Goal: Navigation & Orientation: Understand site structure

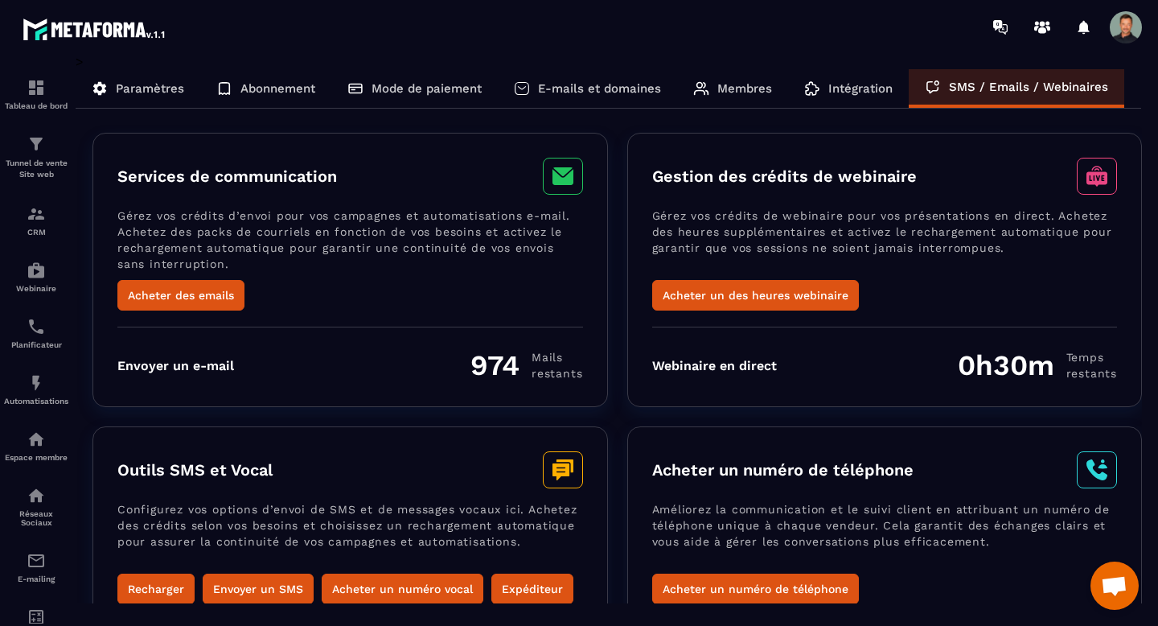
click at [565, 96] on div "E-mails et domaines" at bounding box center [587, 88] width 179 height 39
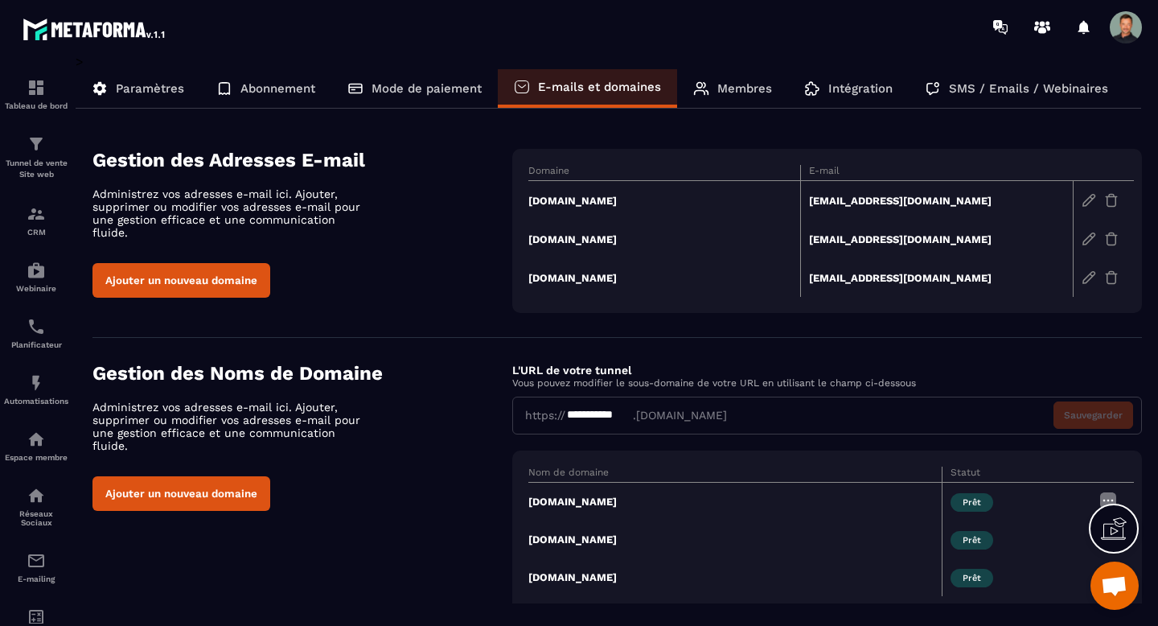
click at [141, 88] on p "Paramètres" at bounding box center [150, 88] width 68 height 14
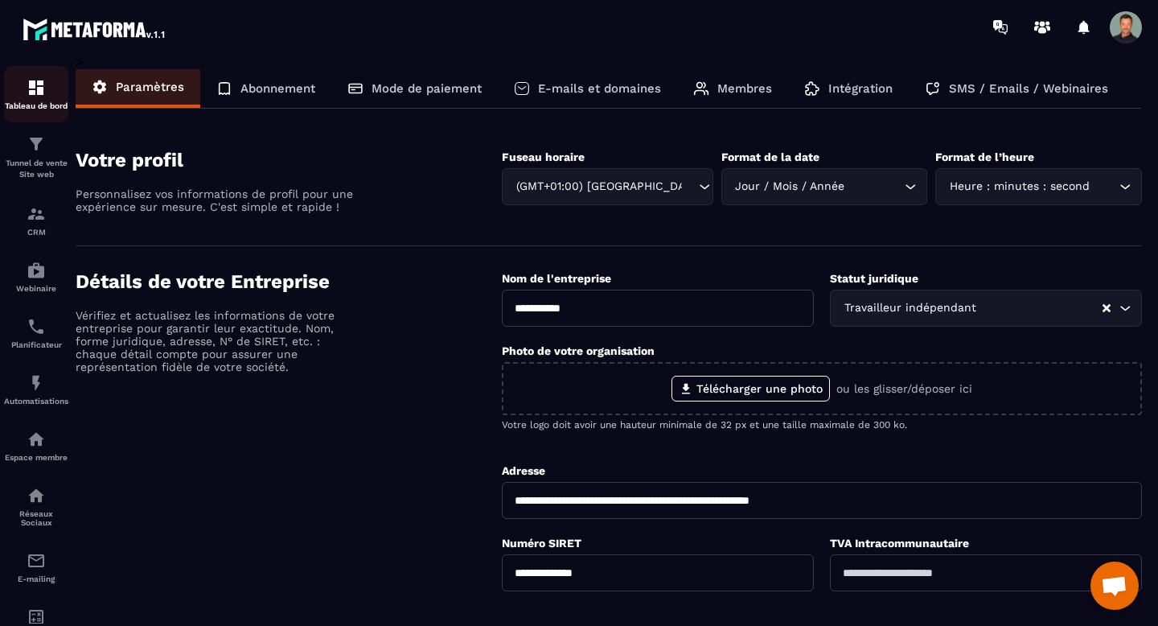
click at [34, 86] on img at bounding box center [36, 87] width 19 height 19
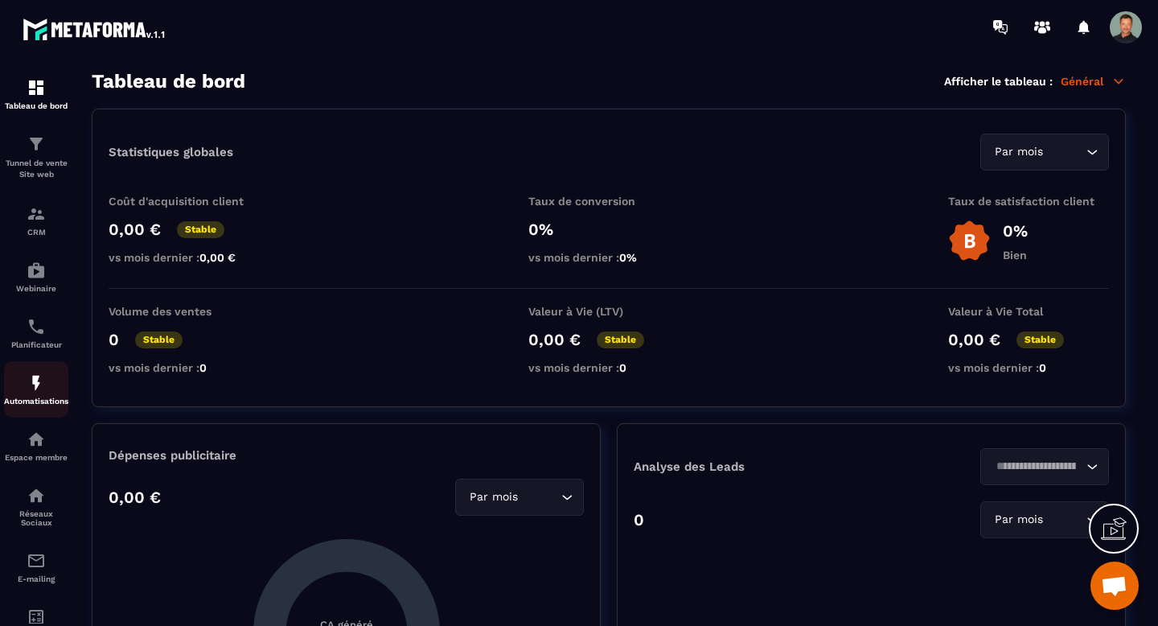
click at [44, 402] on p "Automatisations" at bounding box center [36, 400] width 64 height 9
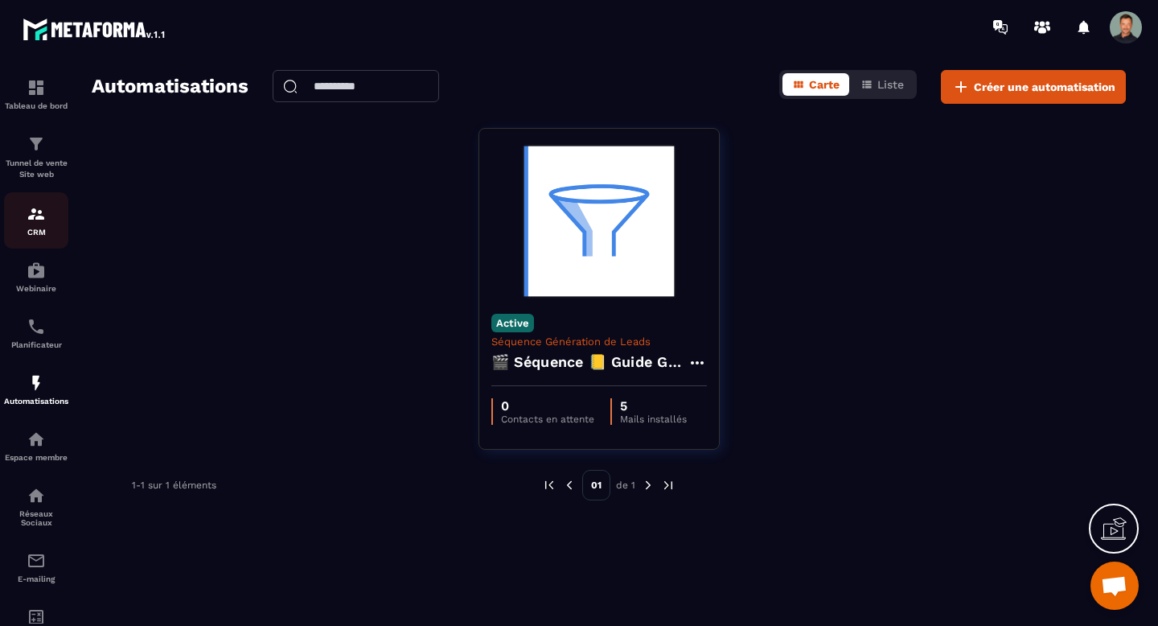
click at [36, 216] on img at bounding box center [36, 213] width 19 height 19
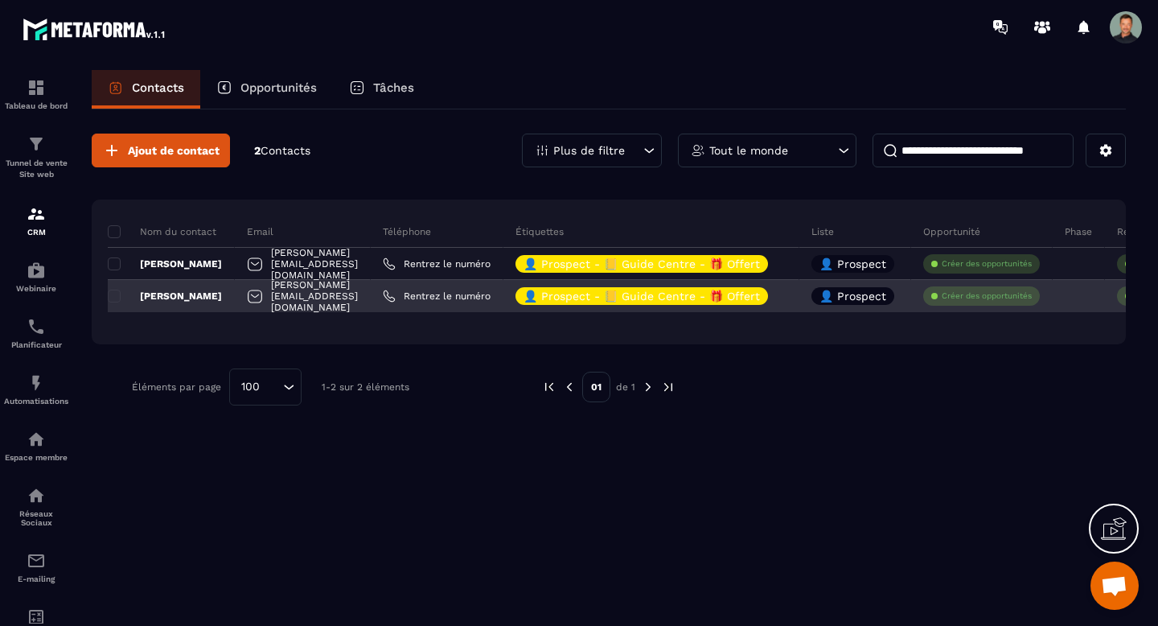
scroll to position [3, 0]
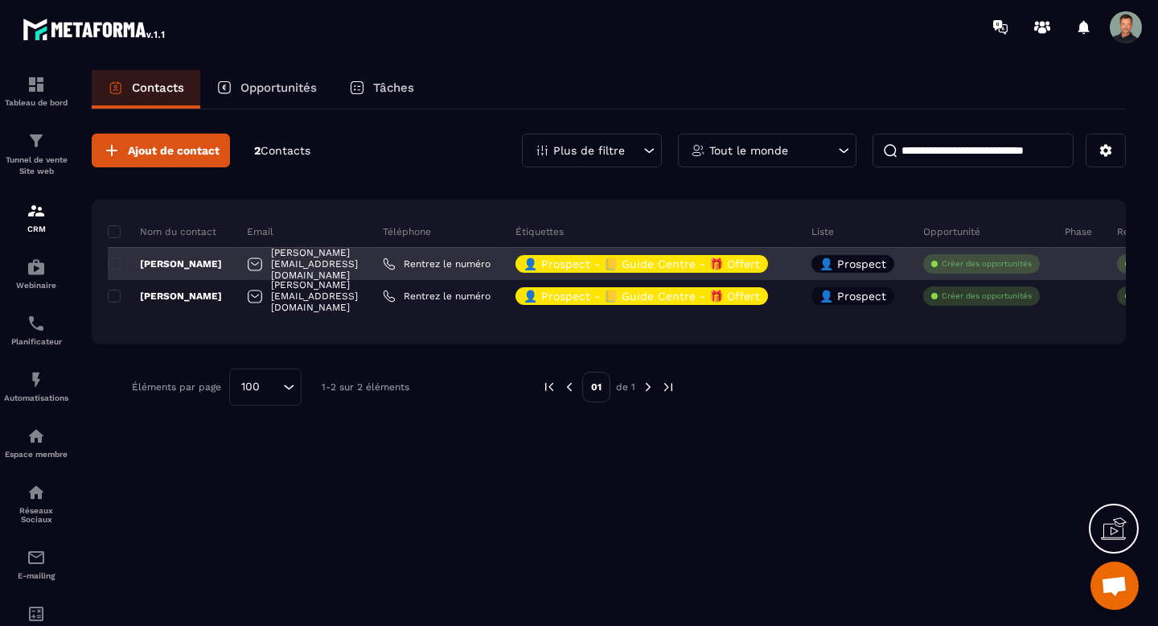
click at [349, 264] on div "[PERSON_NAME][EMAIL_ADDRESS][DOMAIN_NAME]" at bounding box center [303, 264] width 136 height 32
click at [322, 267] on div "[PERSON_NAME][EMAIL_ADDRESS][DOMAIN_NAME]" at bounding box center [303, 264] width 136 height 32
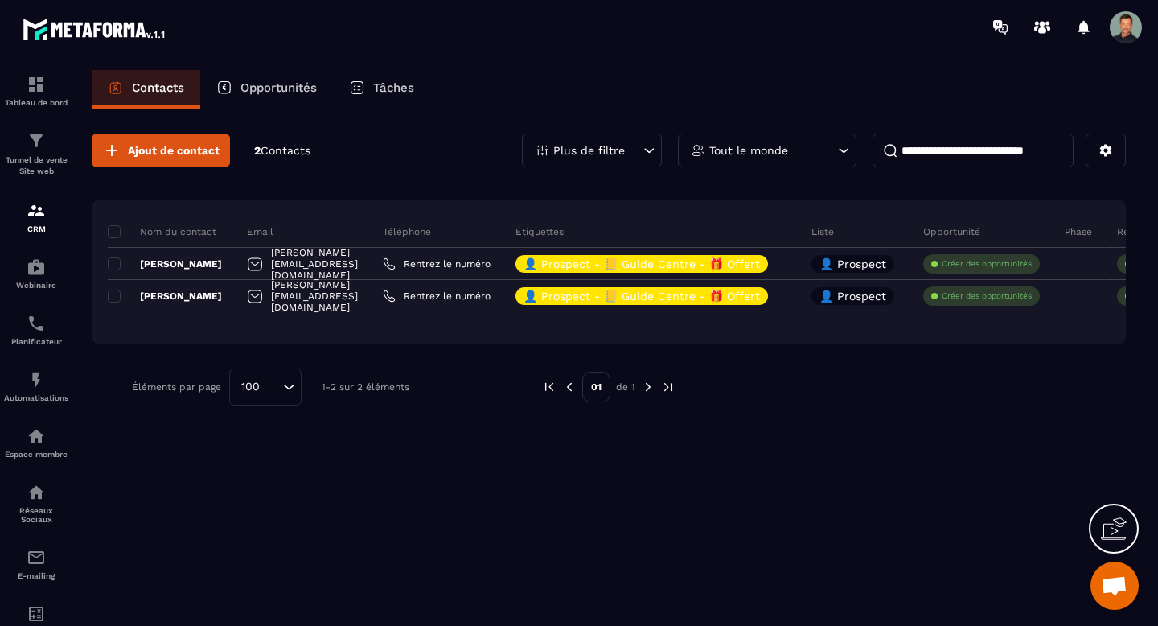
click at [286, 104] on div "Opportunités" at bounding box center [266, 89] width 133 height 39
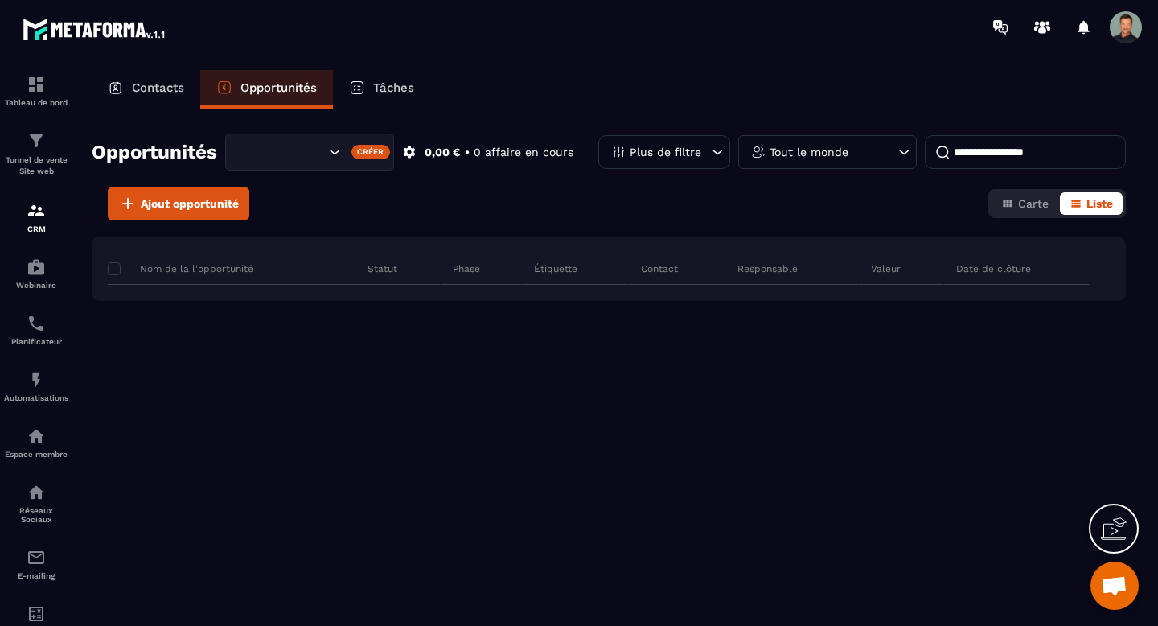
click at [397, 80] on div "Tâches" at bounding box center [381, 89] width 97 height 39
